Goal: Task Accomplishment & Management: Manage account settings

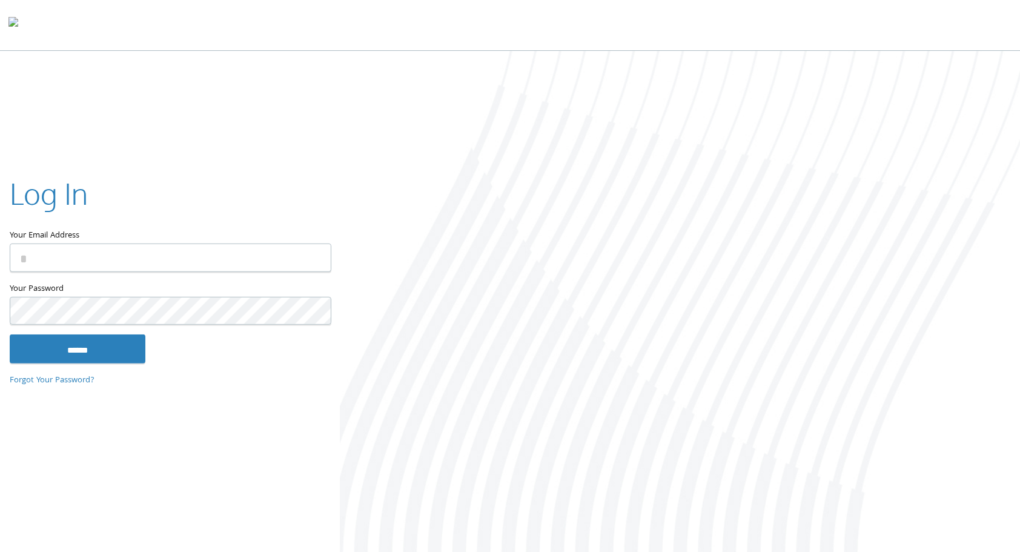
type input "**********"
click at [10, 334] on input "******" at bounding box center [78, 348] width 136 height 29
type input "**********"
click at [10, 334] on input "******" at bounding box center [78, 348] width 136 height 29
